Goal: Browse casually

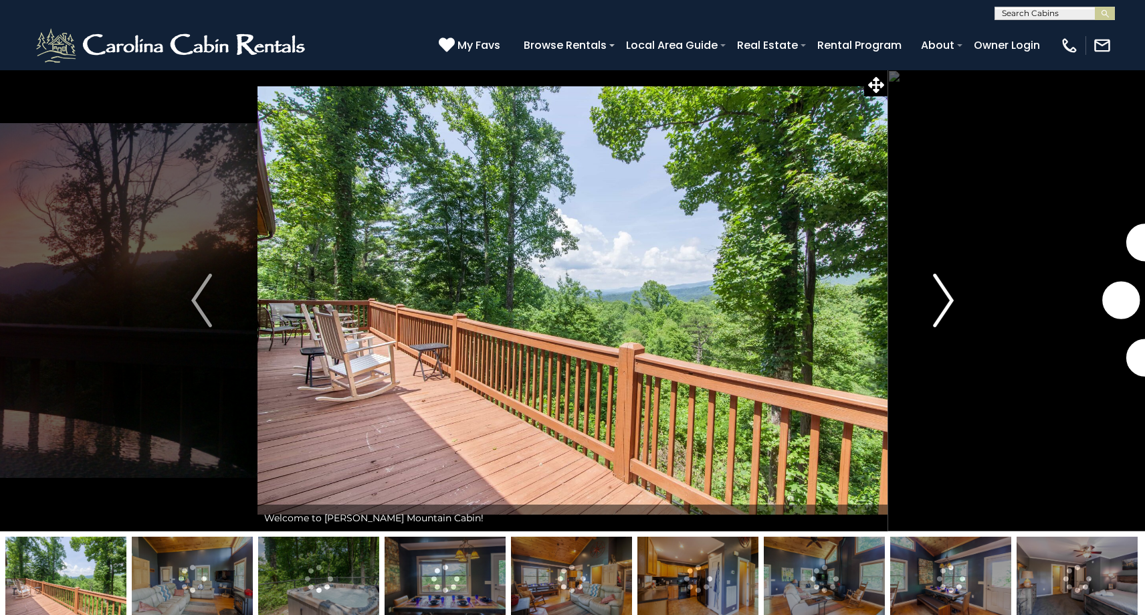
click at [946, 293] on img "Next" at bounding box center [943, 301] width 20 height 54
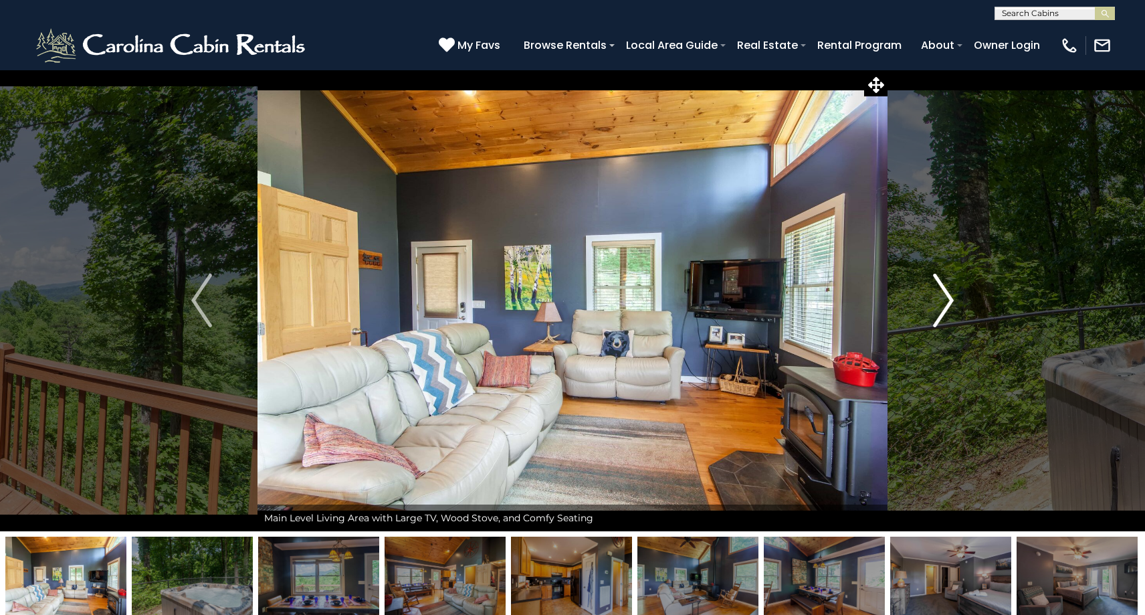
click at [948, 294] on img "Next" at bounding box center [943, 301] width 20 height 54
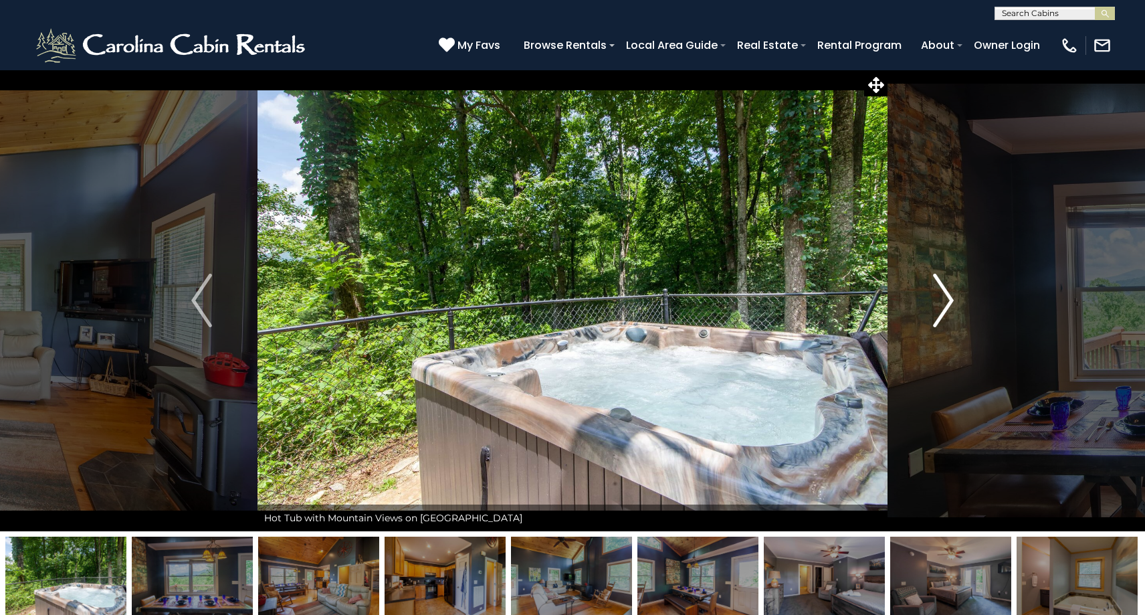
click at [948, 294] on img "Next" at bounding box center [943, 301] width 20 height 54
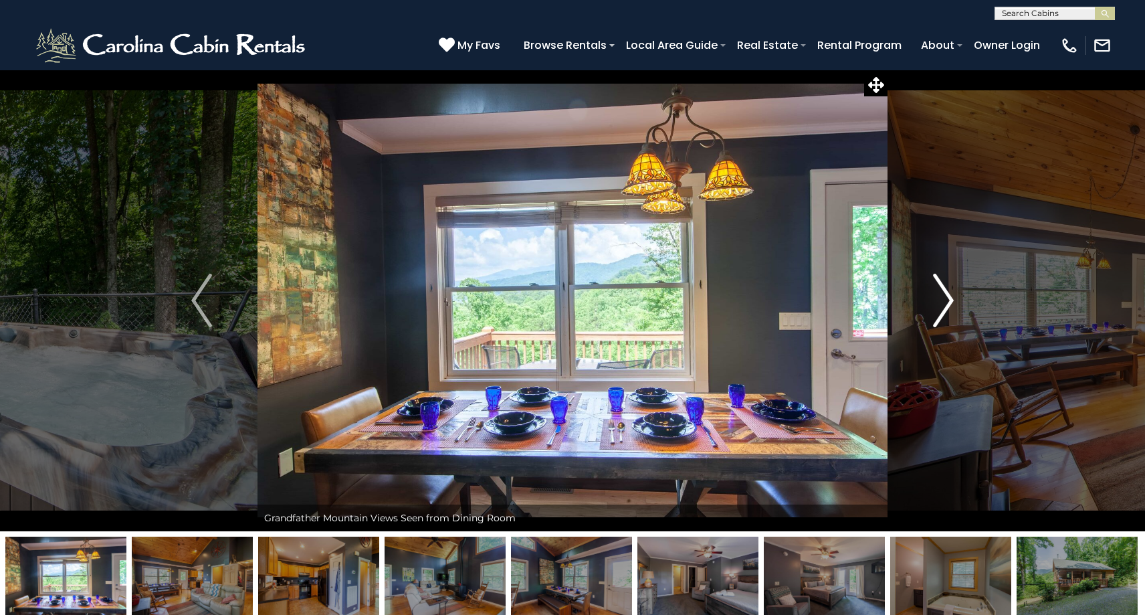
click at [948, 294] on img "Next" at bounding box center [943, 301] width 20 height 54
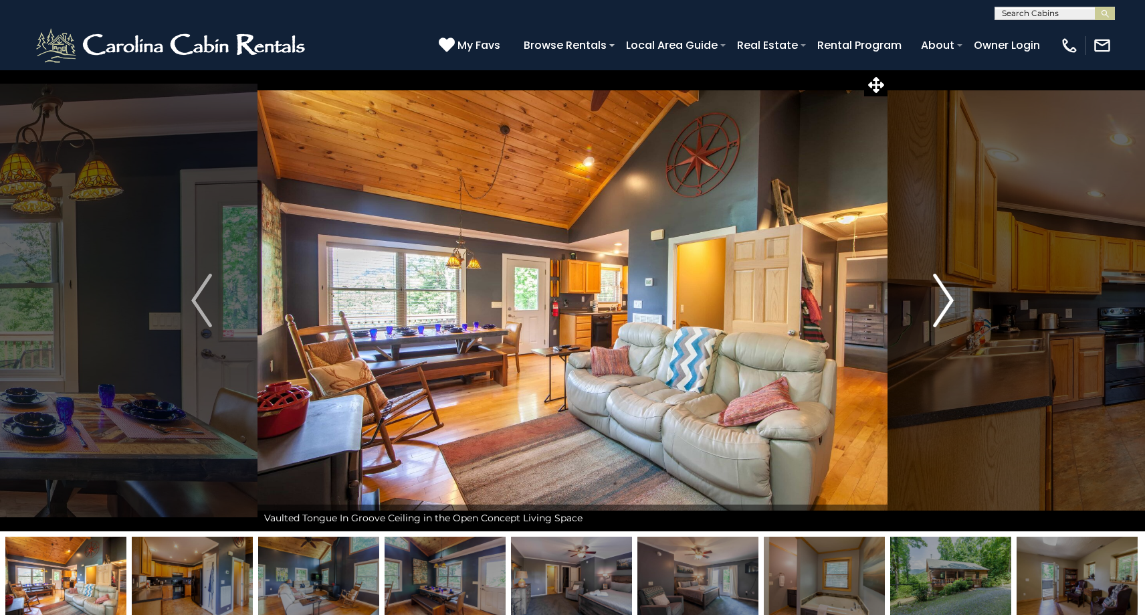
click at [948, 294] on img "Next" at bounding box center [943, 301] width 20 height 54
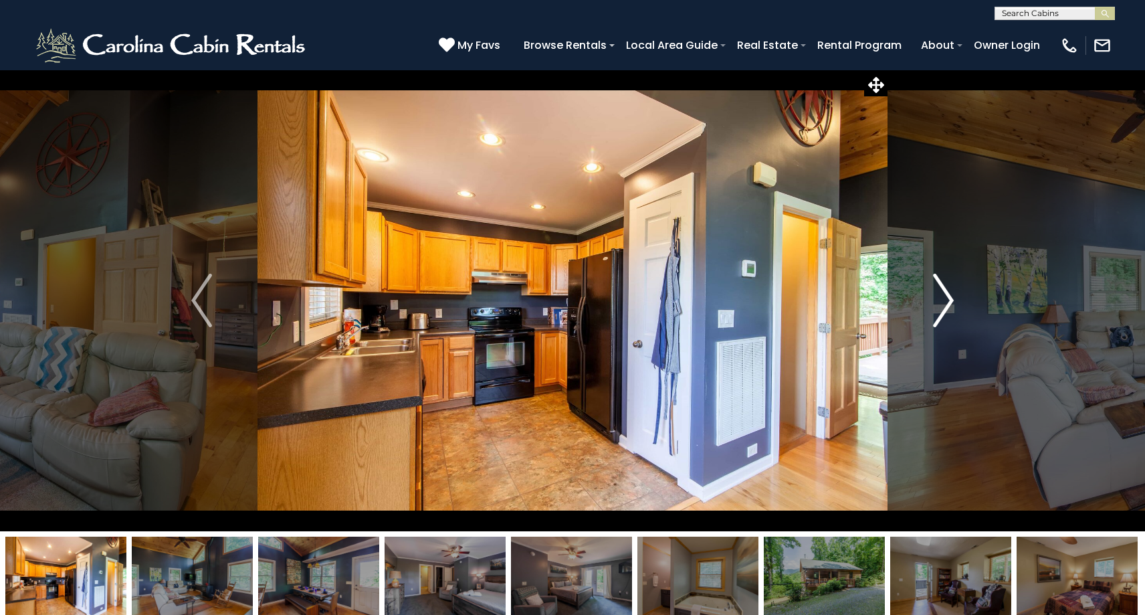
click at [948, 294] on img "Next" at bounding box center [943, 301] width 20 height 54
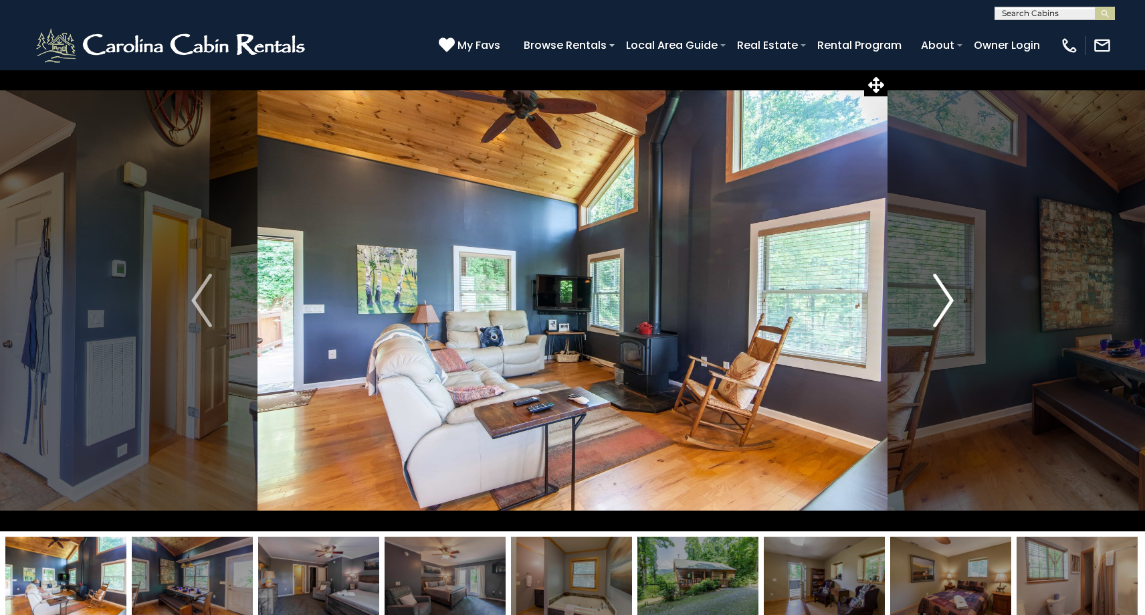
click at [948, 294] on img "Next" at bounding box center [943, 301] width 20 height 54
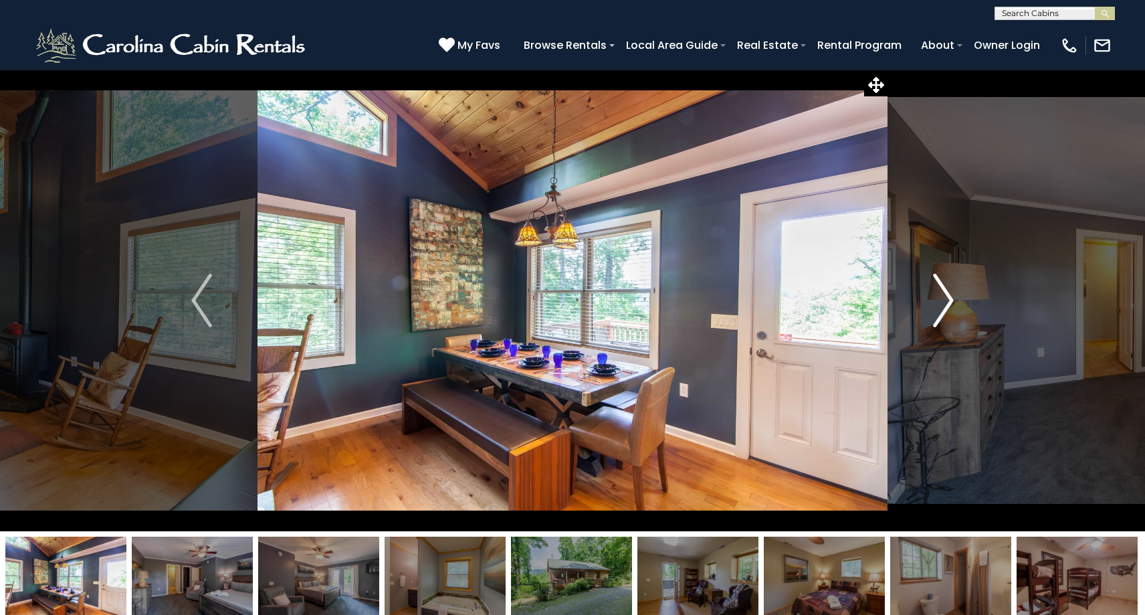
click at [949, 296] on img "Next" at bounding box center [943, 301] width 20 height 54
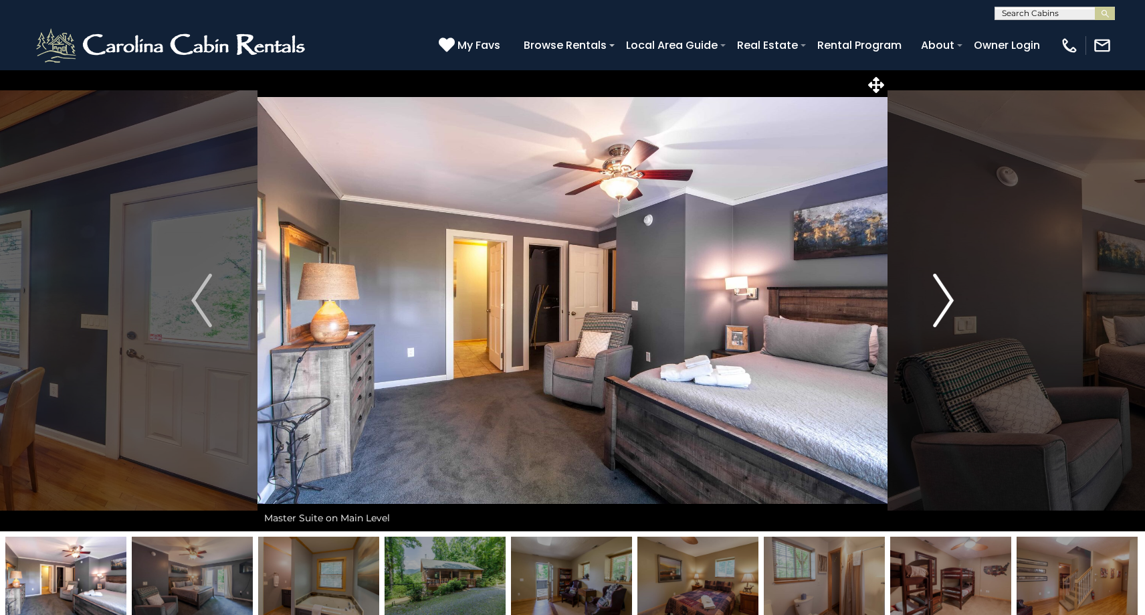
click at [949, 295] on img "Next" at bounding box center [943, 301] width 20 height 54
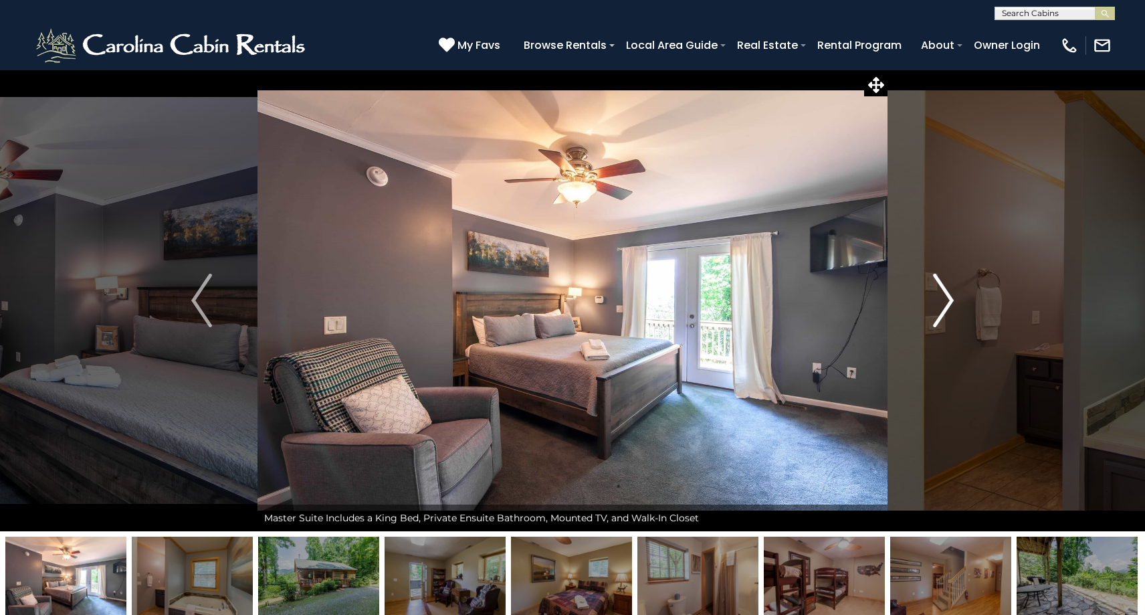
click at [949, 295] on img "Next" at bounding box center [943, 301] width 20 height 54
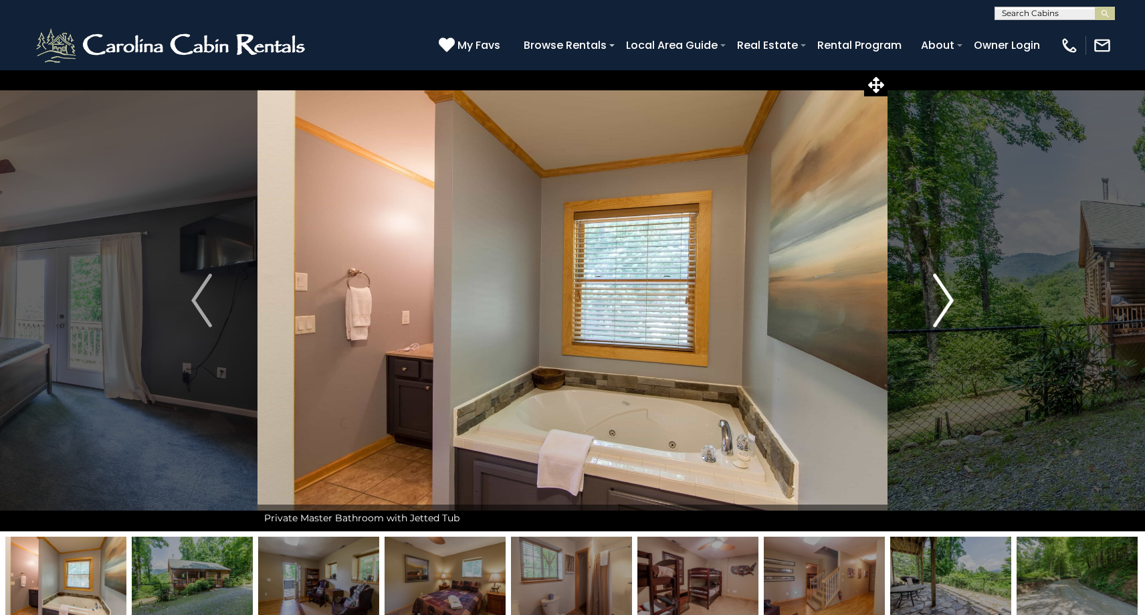
click at [949, 295] on img "Next" at bounding box center [943, 301] width 20 height 54
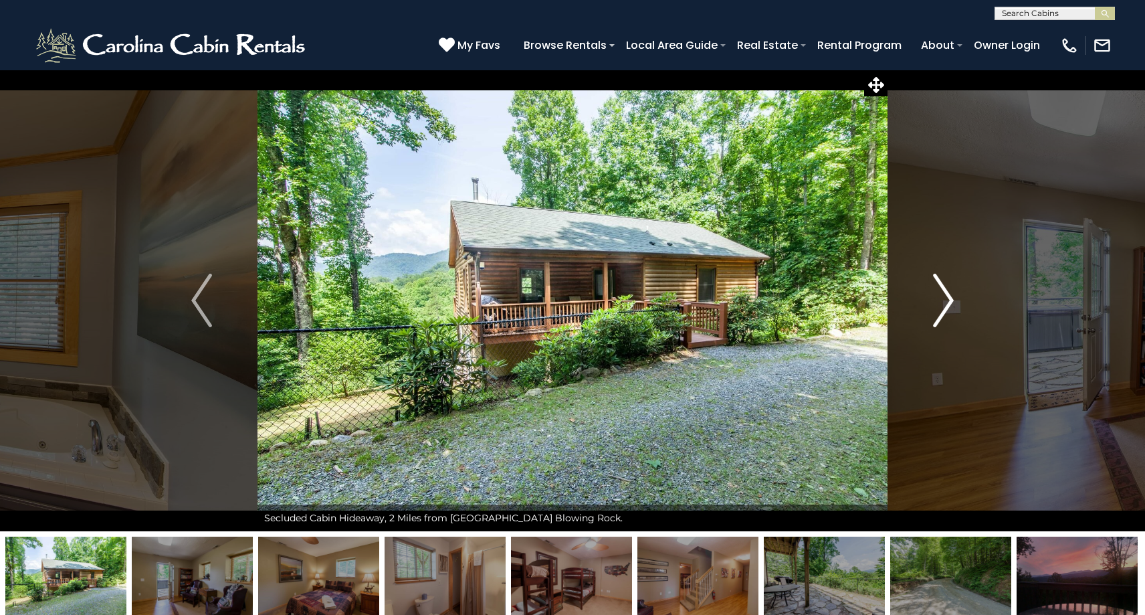
click at [941, 306] on img "Next" at bounding box center [943, 301] width 20 height 54
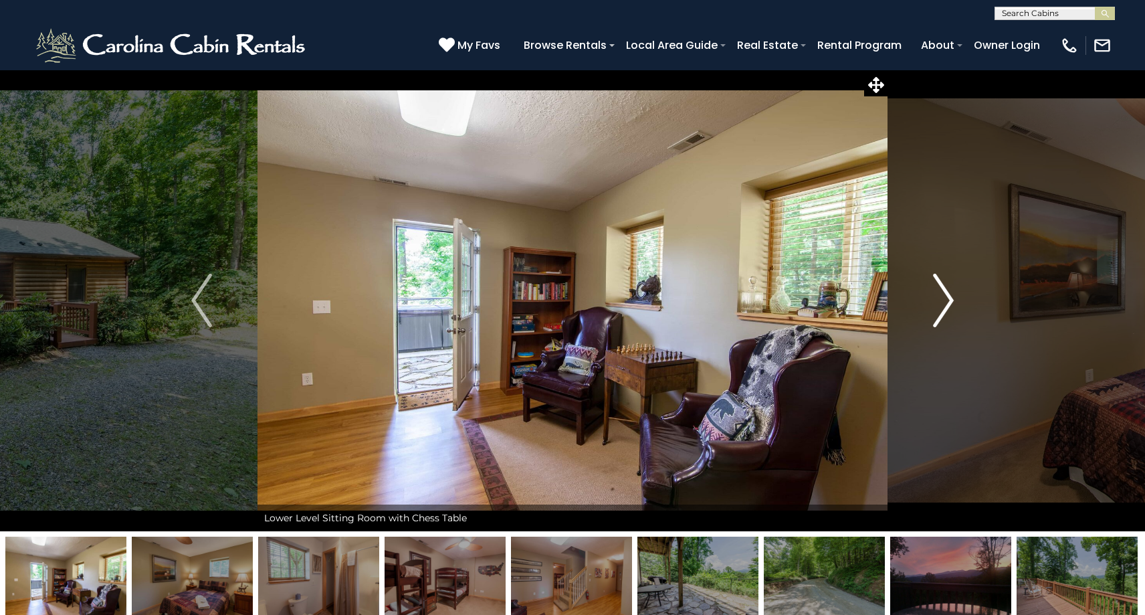
click at [940, 307] on img "Next" at bounding box center [943, 301] width 20 height 54
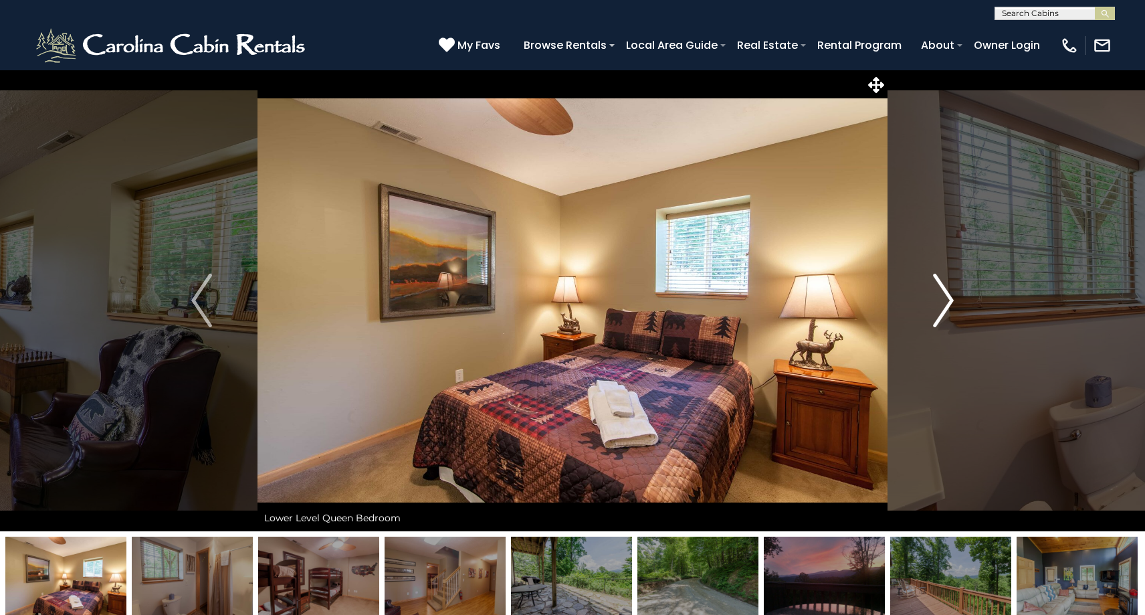
click at [940, 307] on img "Next" at bounding box center [943, 301] width 20 height 54
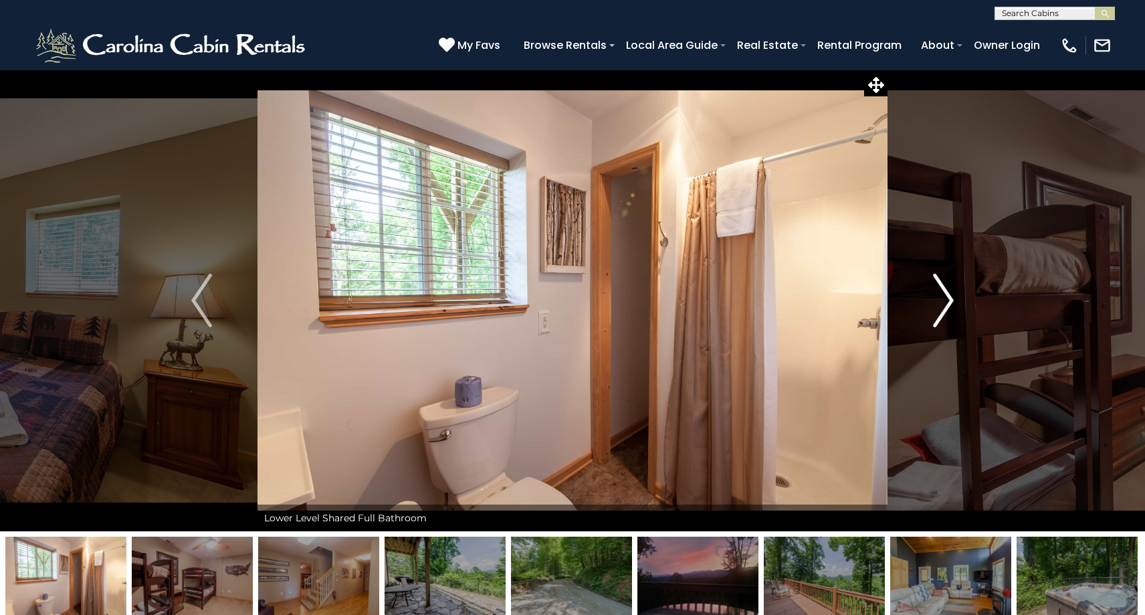
click at [940, 307] on img "Next" at bounding box center [943, 301] width 20 height 54
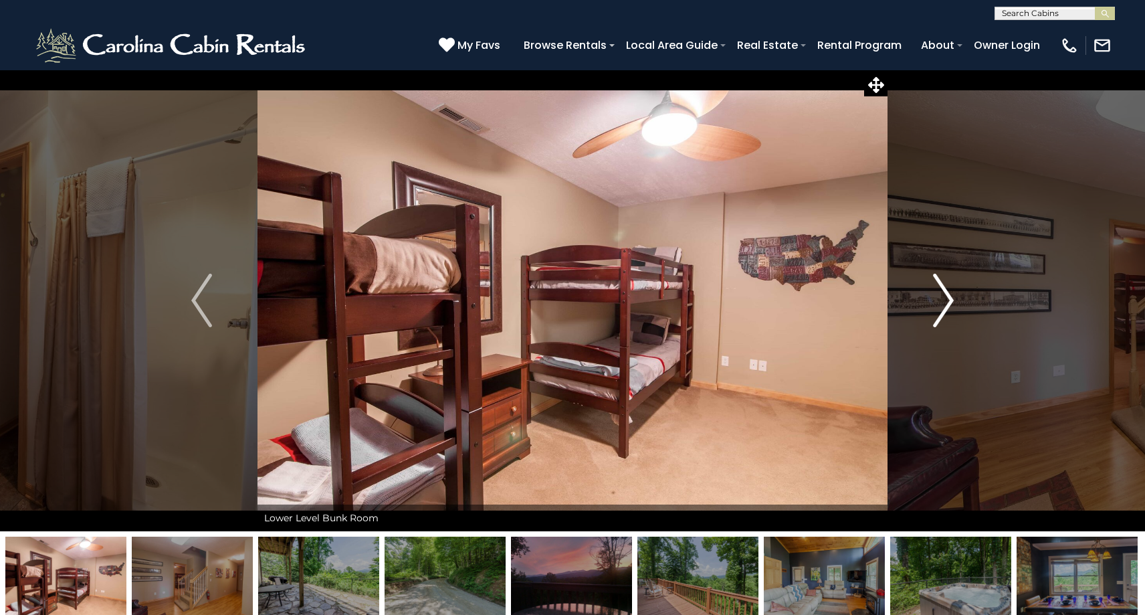
click at [940, 307] on img "Next" at bounding box center [943, 301] width 20 height 54
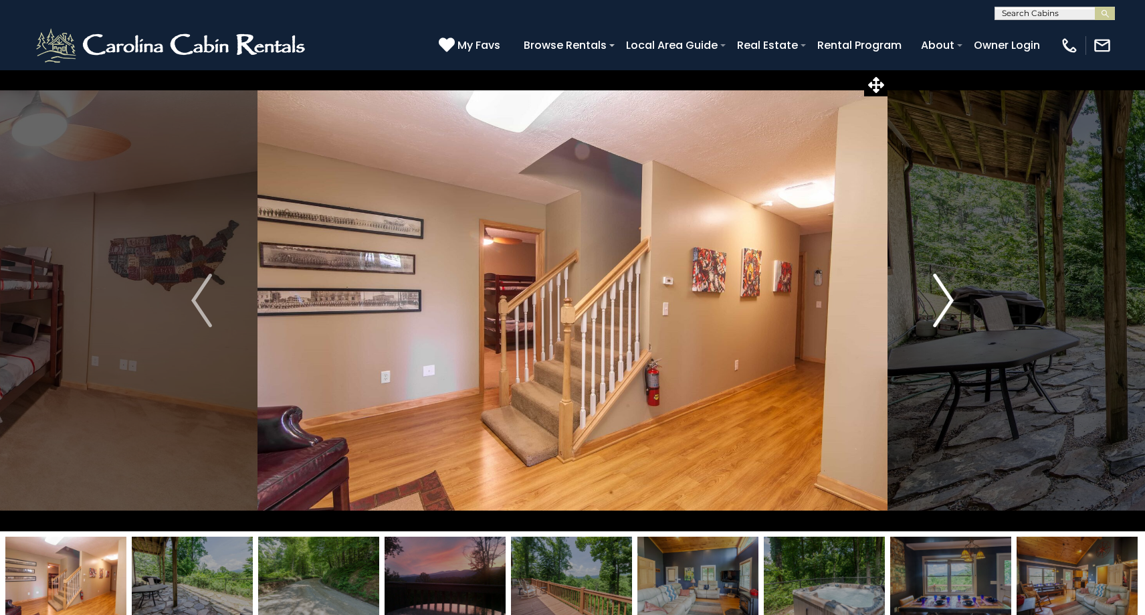
click at [940, 307] on img "Next" at bounding box center [943, 301] width 20 height 54
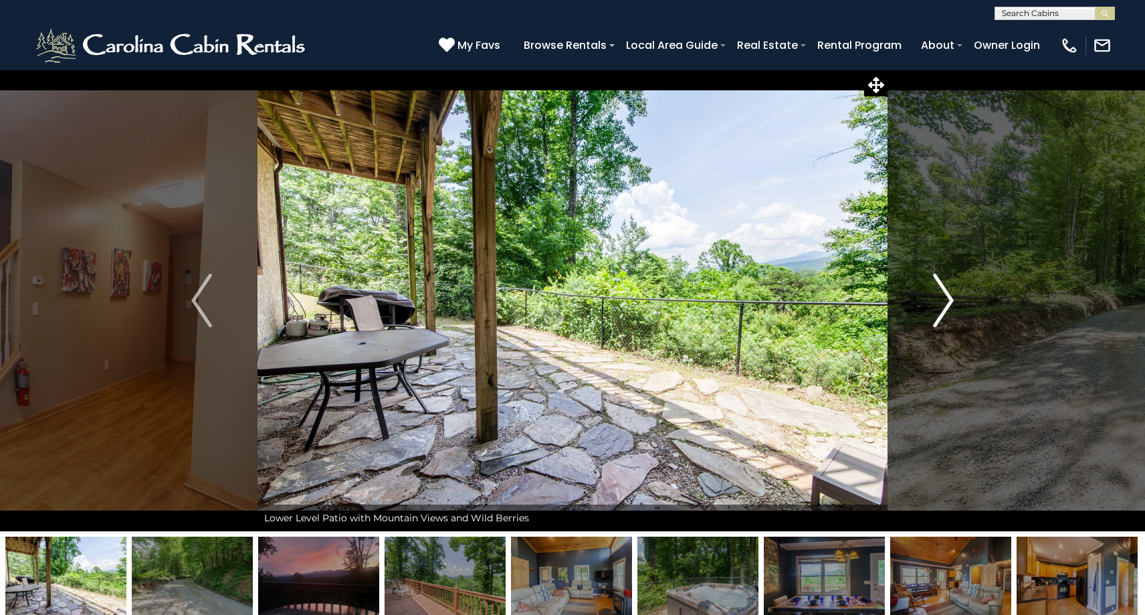
click at [940, 307] on img "Next" at bounding box center [943, 301] width 20 height 54
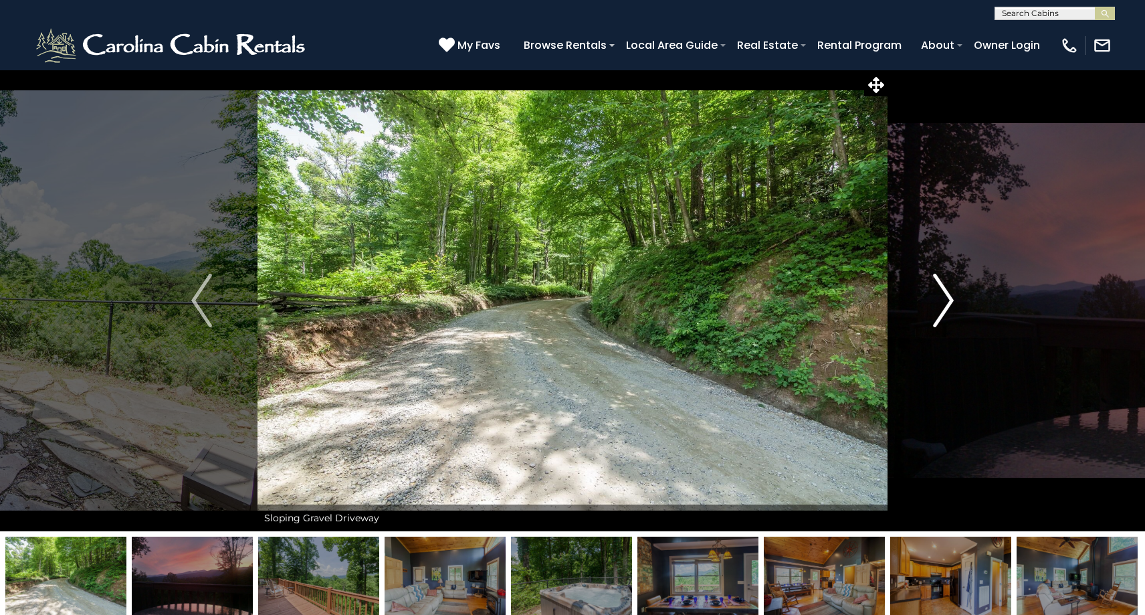
click at [940, 307] on img "Next" at bounding box center [943, 301] width 20 height 54
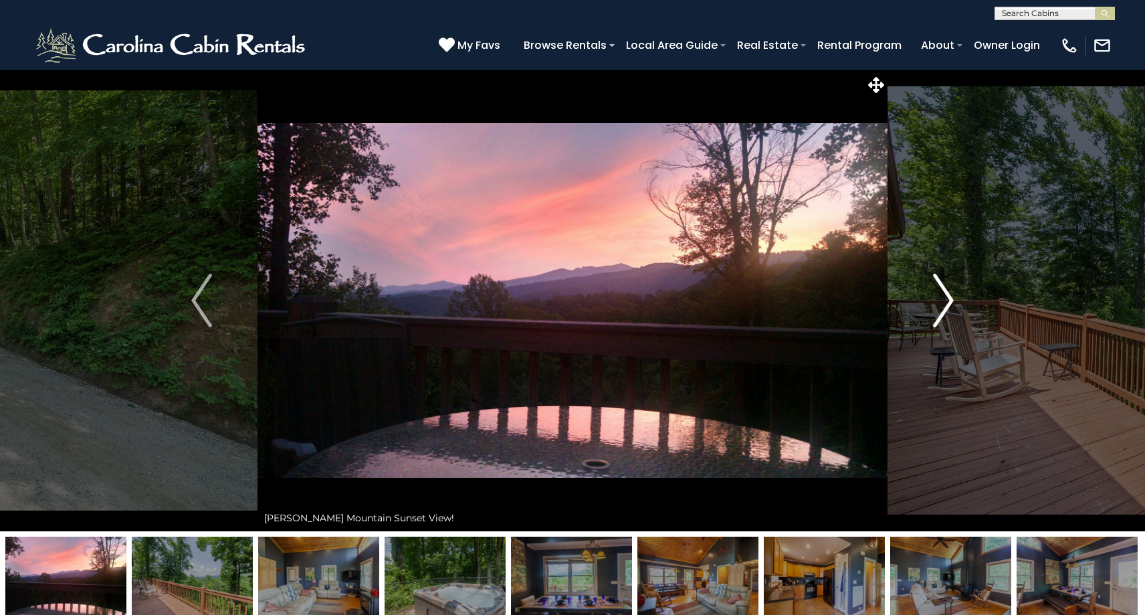
click at [939, 307] on img "Next" at bounding box center [943, 301] width 20 height 54
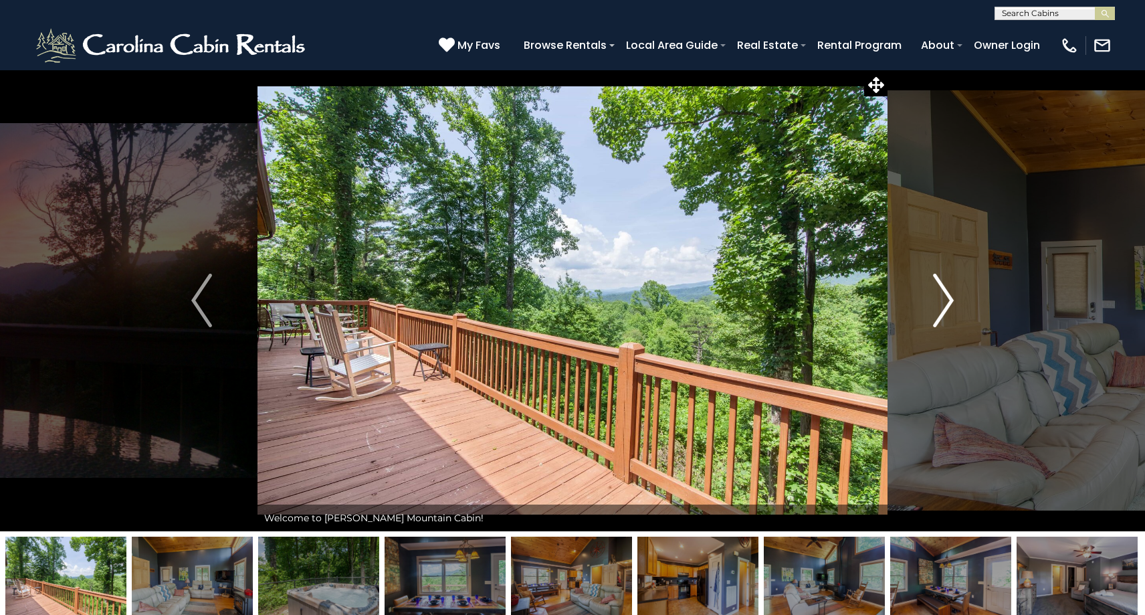
click at [939, 307] on img "Next" at bounding box center [943, 301] width 20 height 54
